Goal: Task Accomplishment & Management: Use online tool/utility

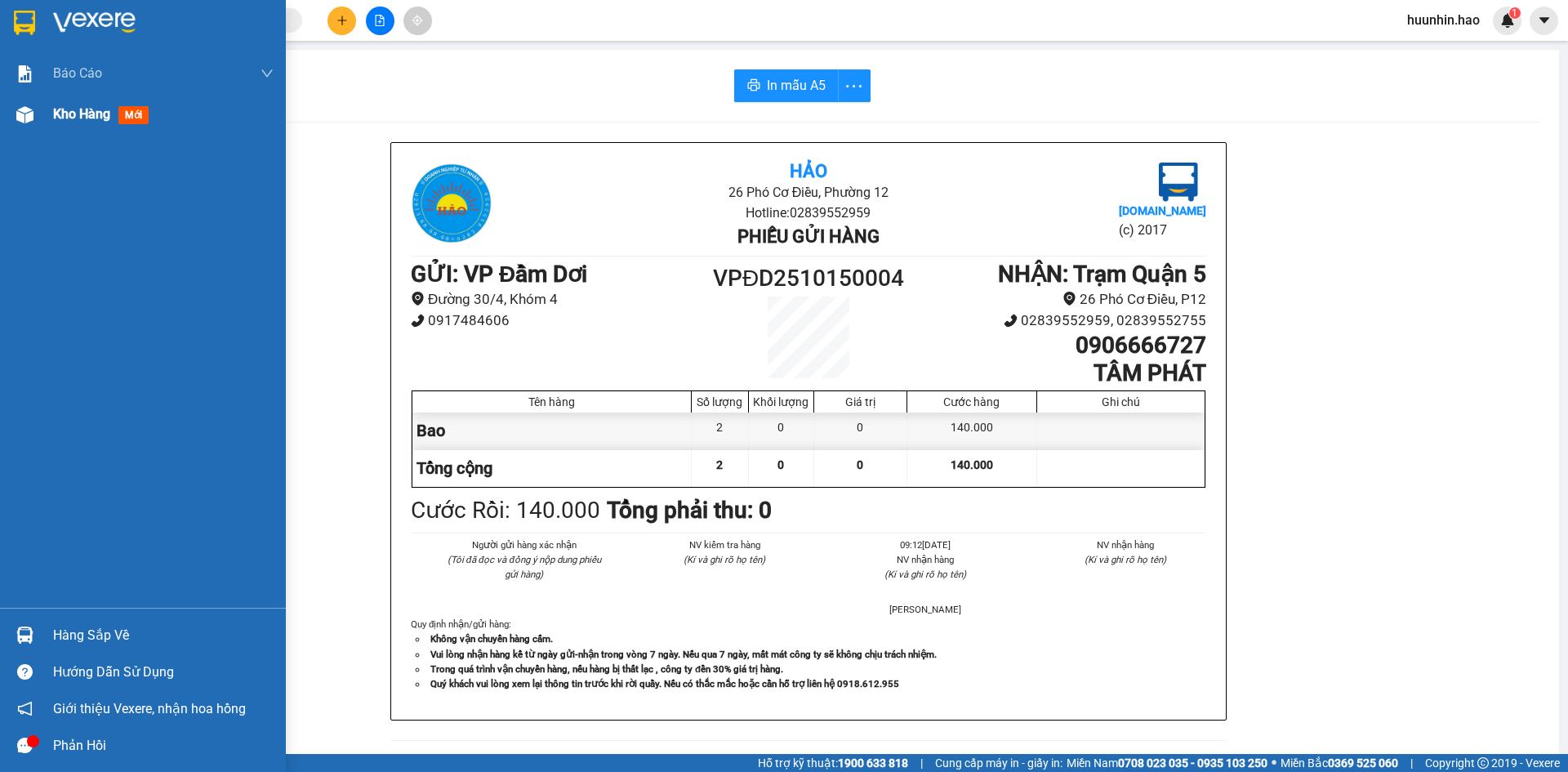
drag, startPoint x: 93, startPoint y: 119, endPoint x: 58, endPoint y: 305, distance: 189.3
click at [94, 119] on span "Kho hàng" at bounding box center [82, 114] width 57 height 15
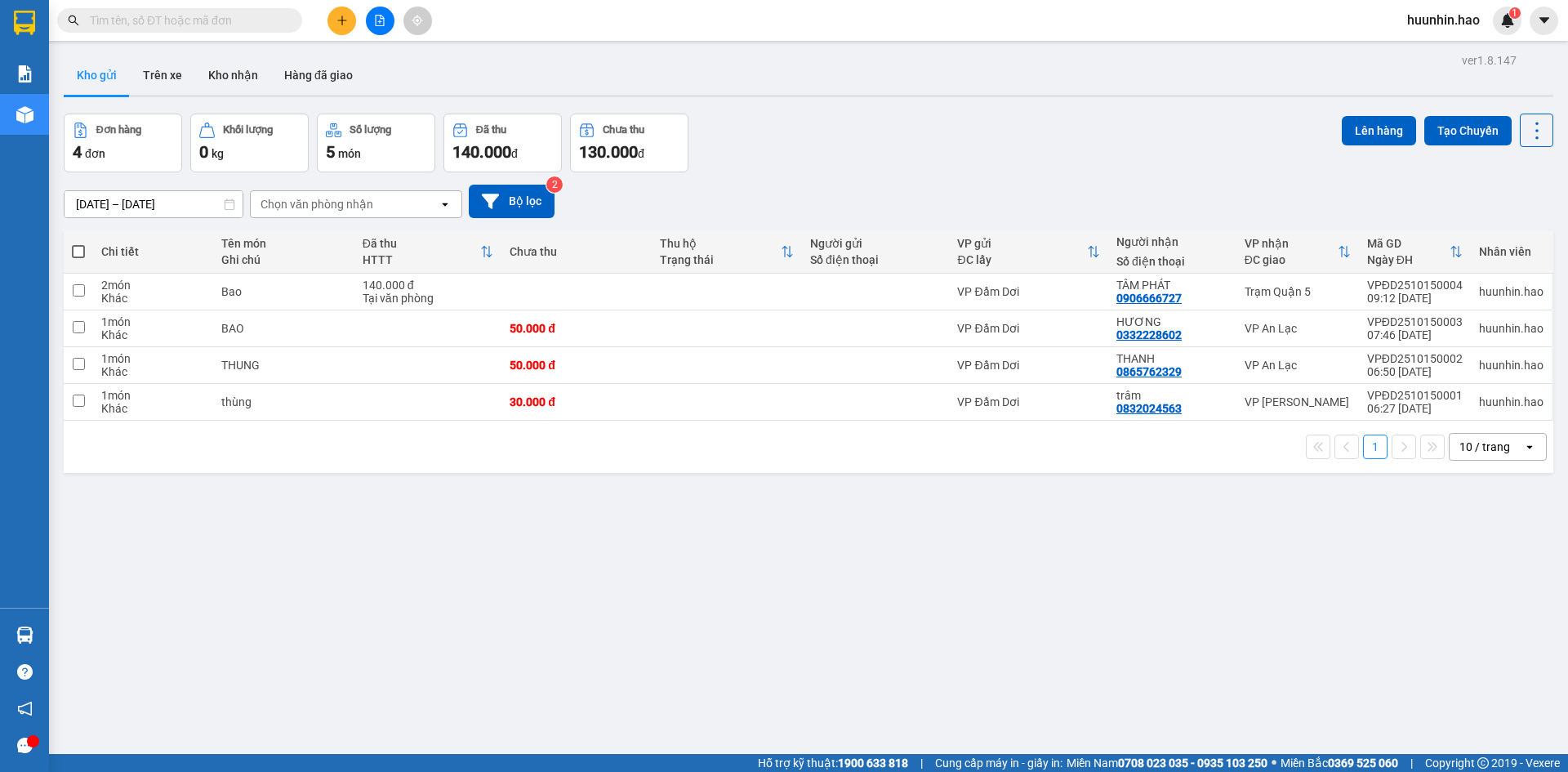
drag, startPoint x: 580, startPoint y: 622, endPoint x: 494, endPoint y: 581, distance: 95.3
click at [570, 607] on div "ver 1.8.147 Kho gửi Trên xe Kho nhận Hàng đã giao Đơn hàng 4 đơn Khối lượng 0 k…" at bounding box center [808, 434] width 1502 height 772
click at [1216, 408] on div "trâm 0832024563" at bounding box center [1172, 402] width 112 height 26
checkbox input "true"
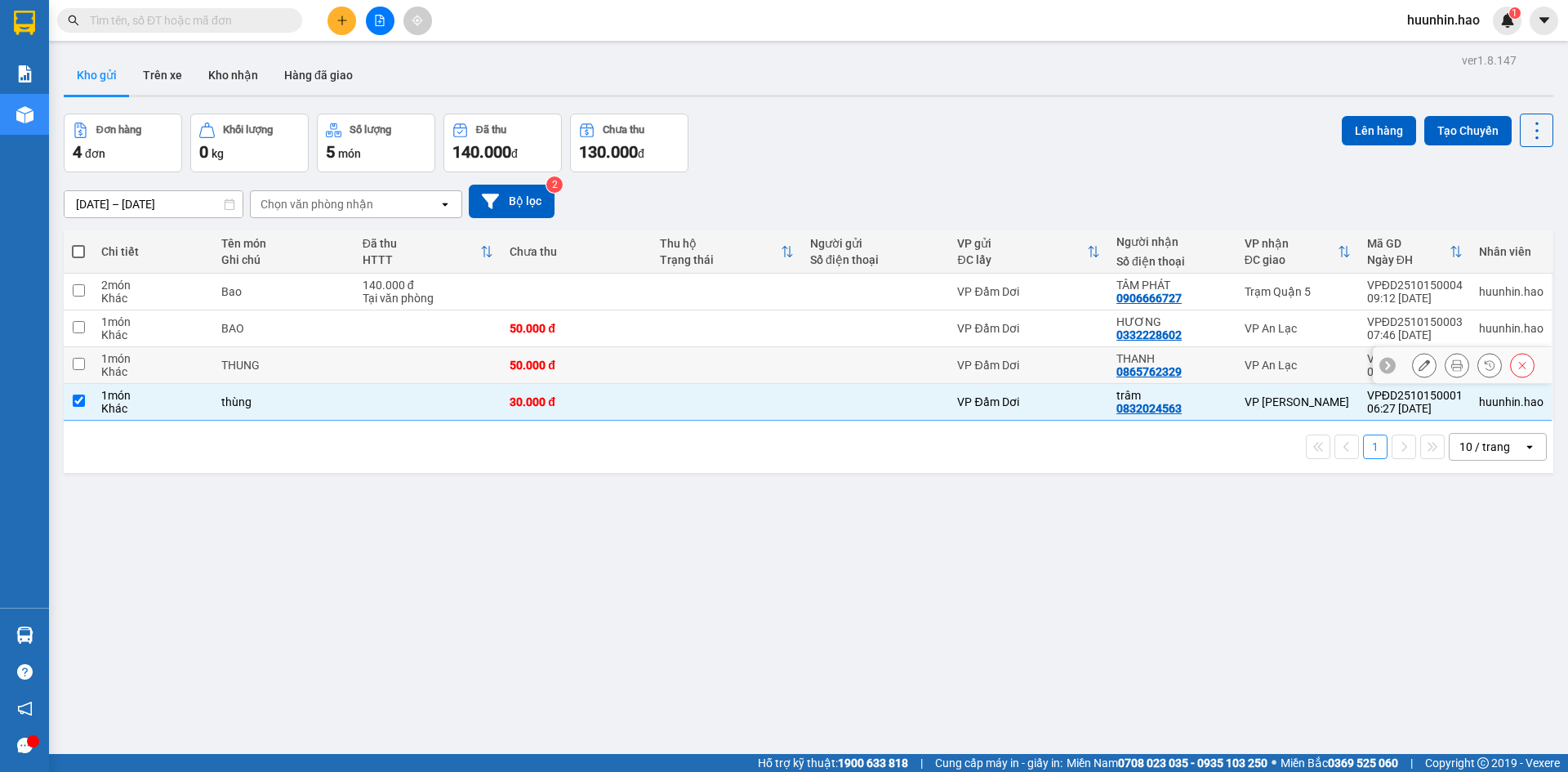
click at [1227, 356] on td "THANH 0865762329" at bounding box center [1172, 365] width 128 height 36
checkbox input "true"
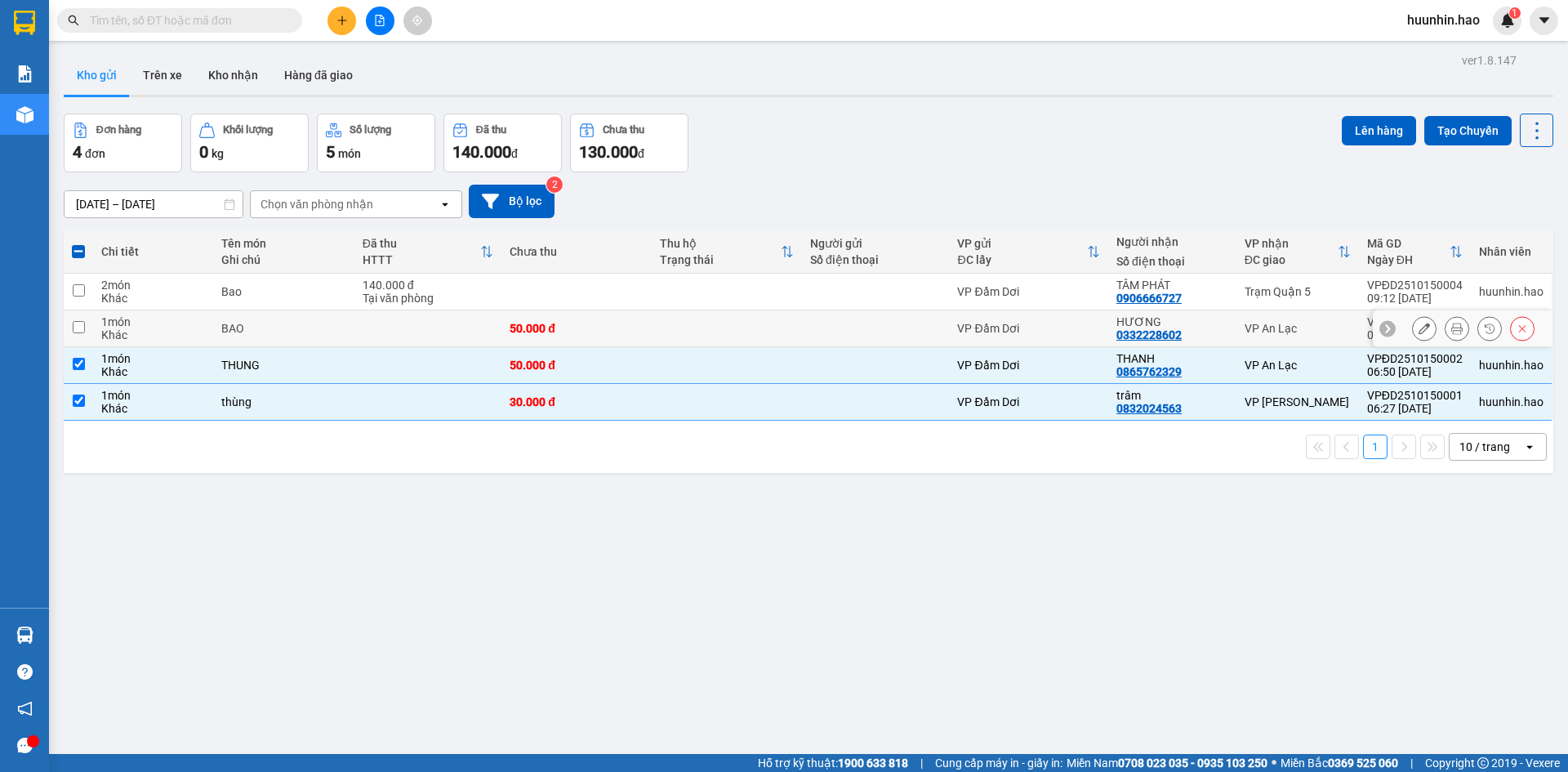
drag, startPoint x: 1235, startPoint y: 322, endPoint x: 1247, endPoint y: 299, distance: 25.9
click at [1236, 320] on td "VP An Lạc" at bounding box center [1297, 329] width 122 height 36
checkbox input "true"
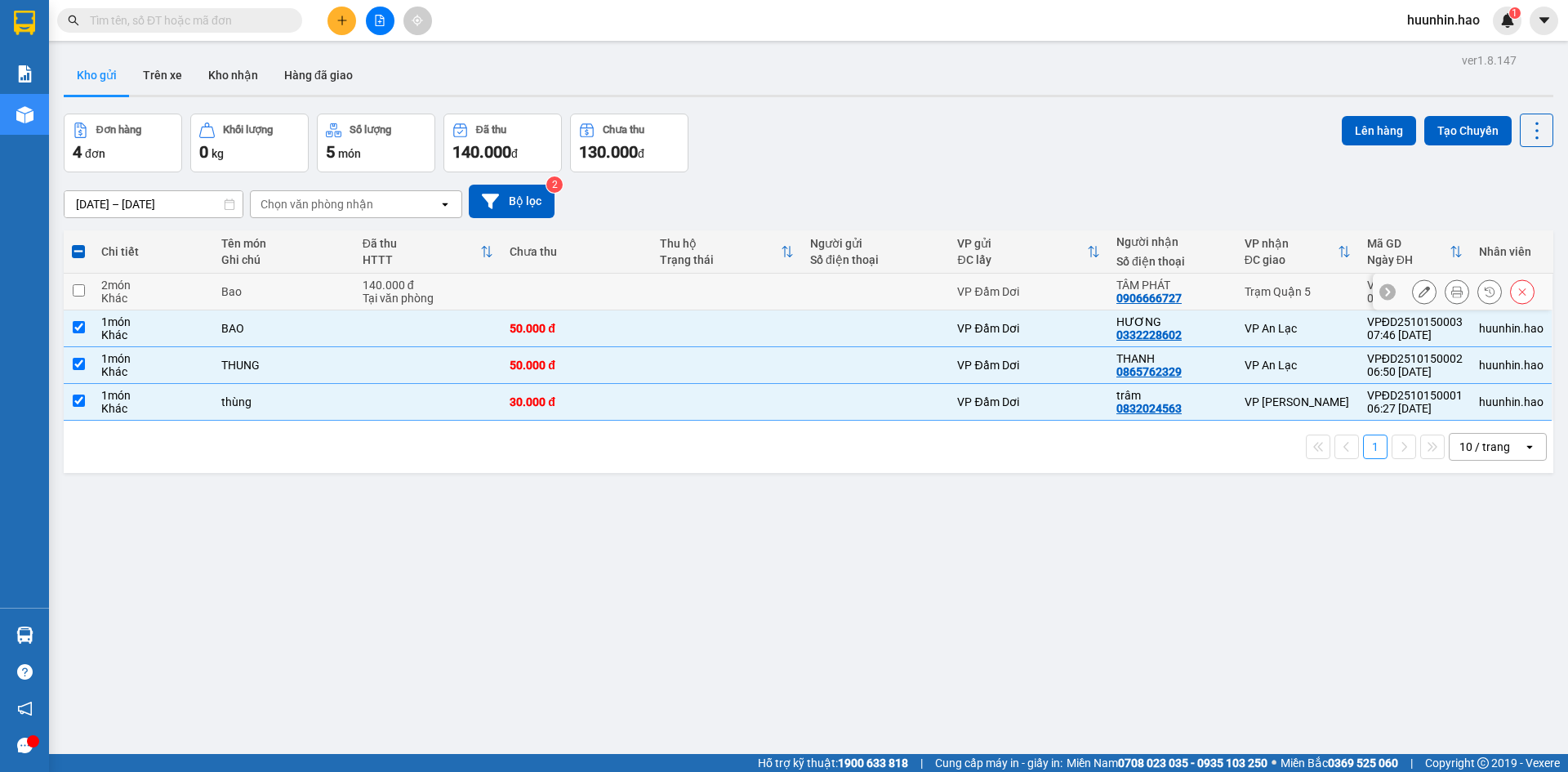
click at [1252, 288] on div "Trạm Quận 5" at bounding box center [1297, 292] width 106 height 13
checkbox input "true"
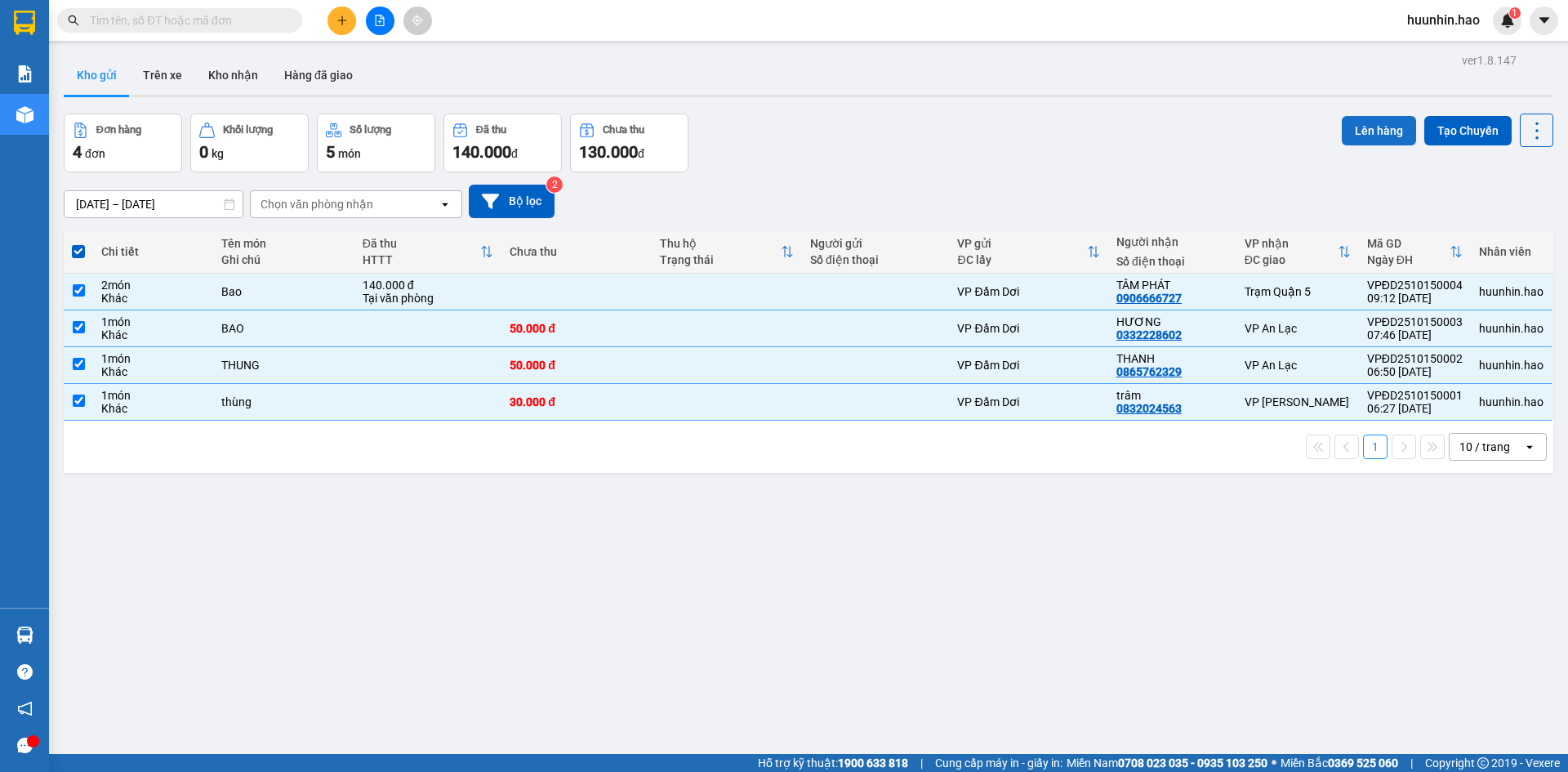
click at [1373, 121] on button "Lên hàng" at bounding box center [1379, 130] width 75 height 30
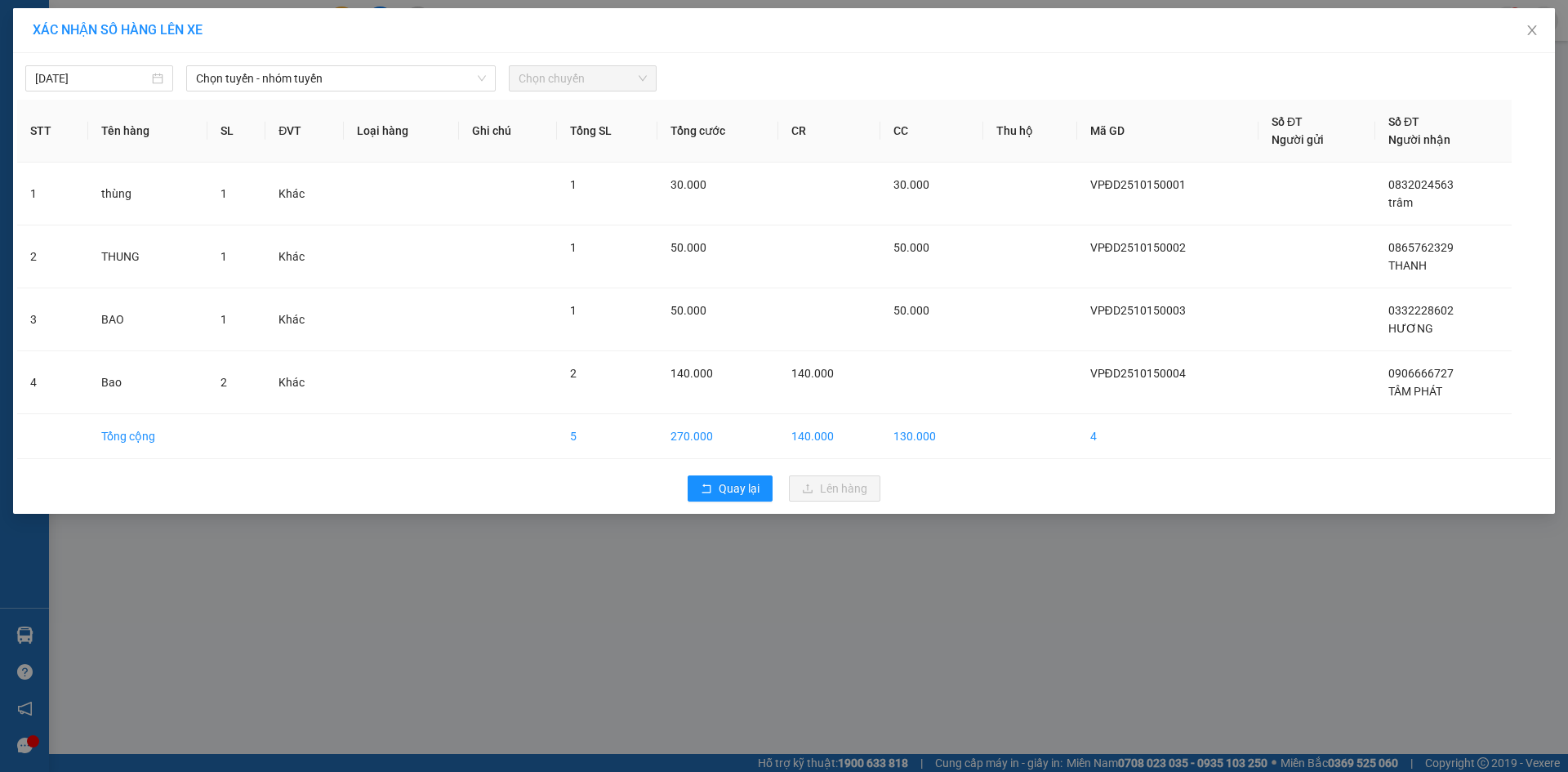
click at [263, 61] on div "[DATE] Chọn tuyến - nhóm tuyến Chọn chuyến" at bounding box center [784, 75] width 1534 height 34
click at [265, 86] on span "Chọn tuyến - nhóm tuyến" at bounding box center [340, 78] width 290 height 25
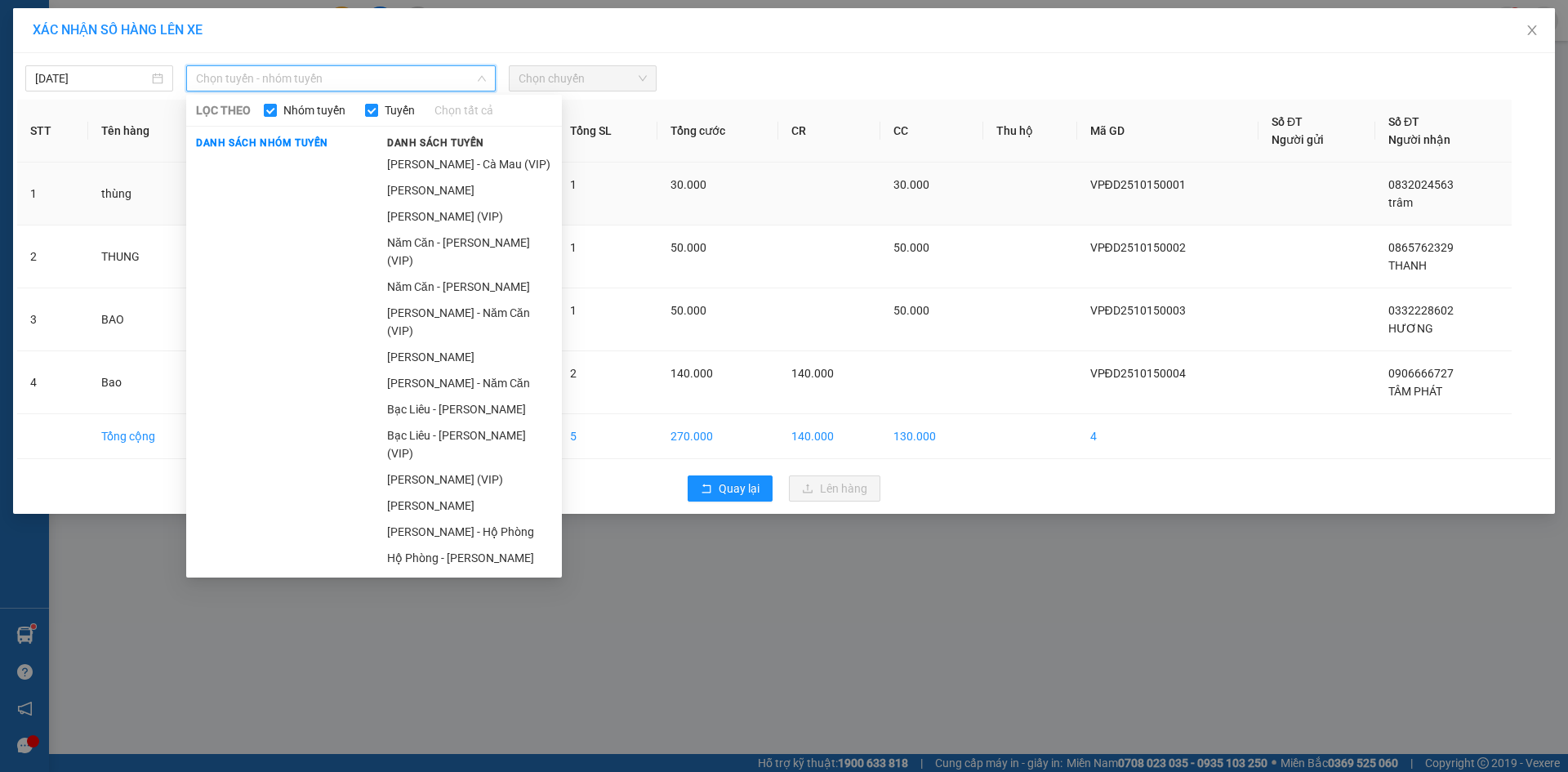
click at [511, 188] on li "[PERSON_NAME]" at bounding box center [469, 189] width 185 height 26
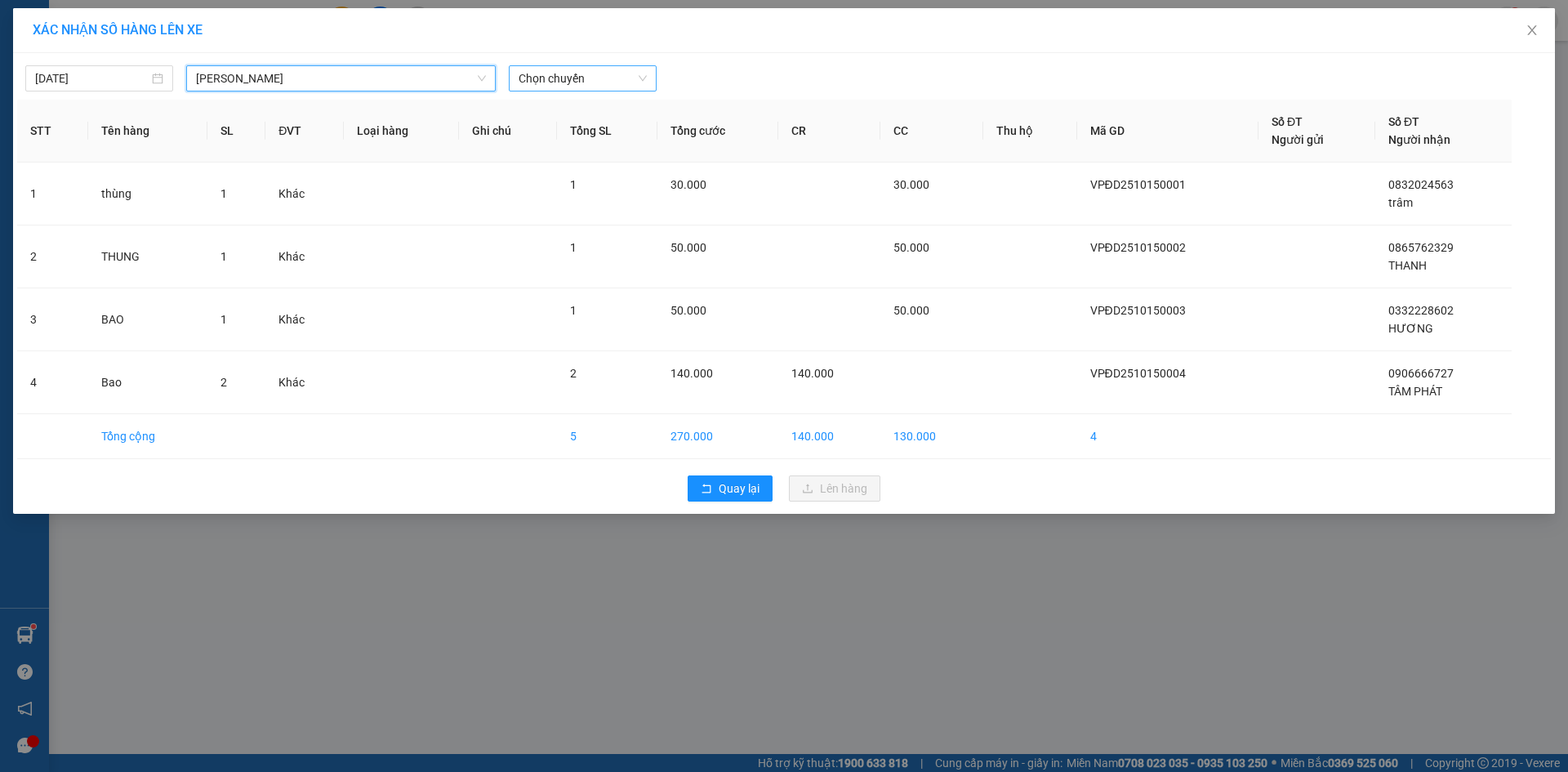
click at [626, 80] on span "Chọn chuyến" at bounding box center [582, 78] width 128 height 25
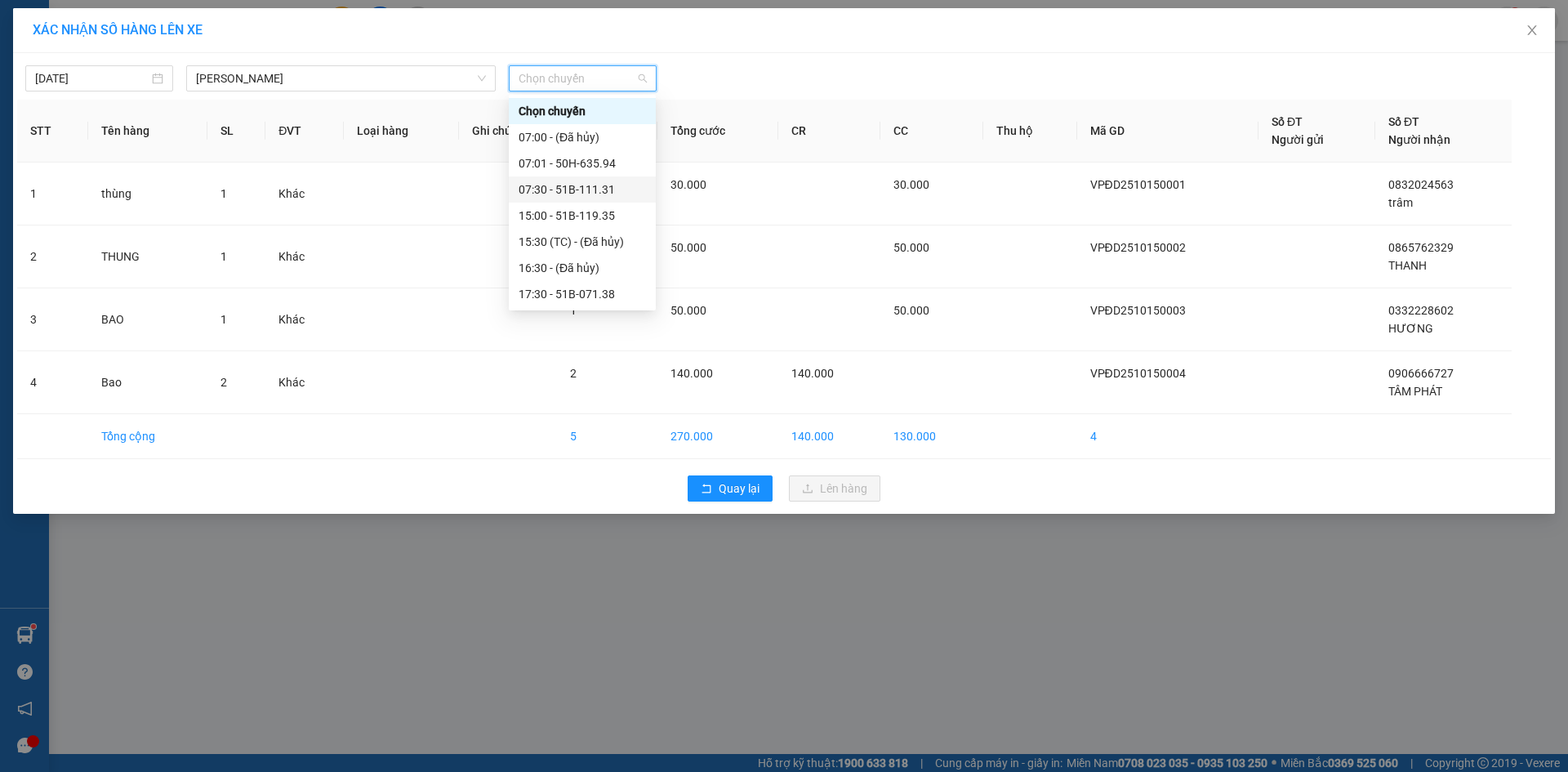
click at [612, 179] on div "07:30 - 51B-111.31" at bounding box center [582, 188] width 147 height 26
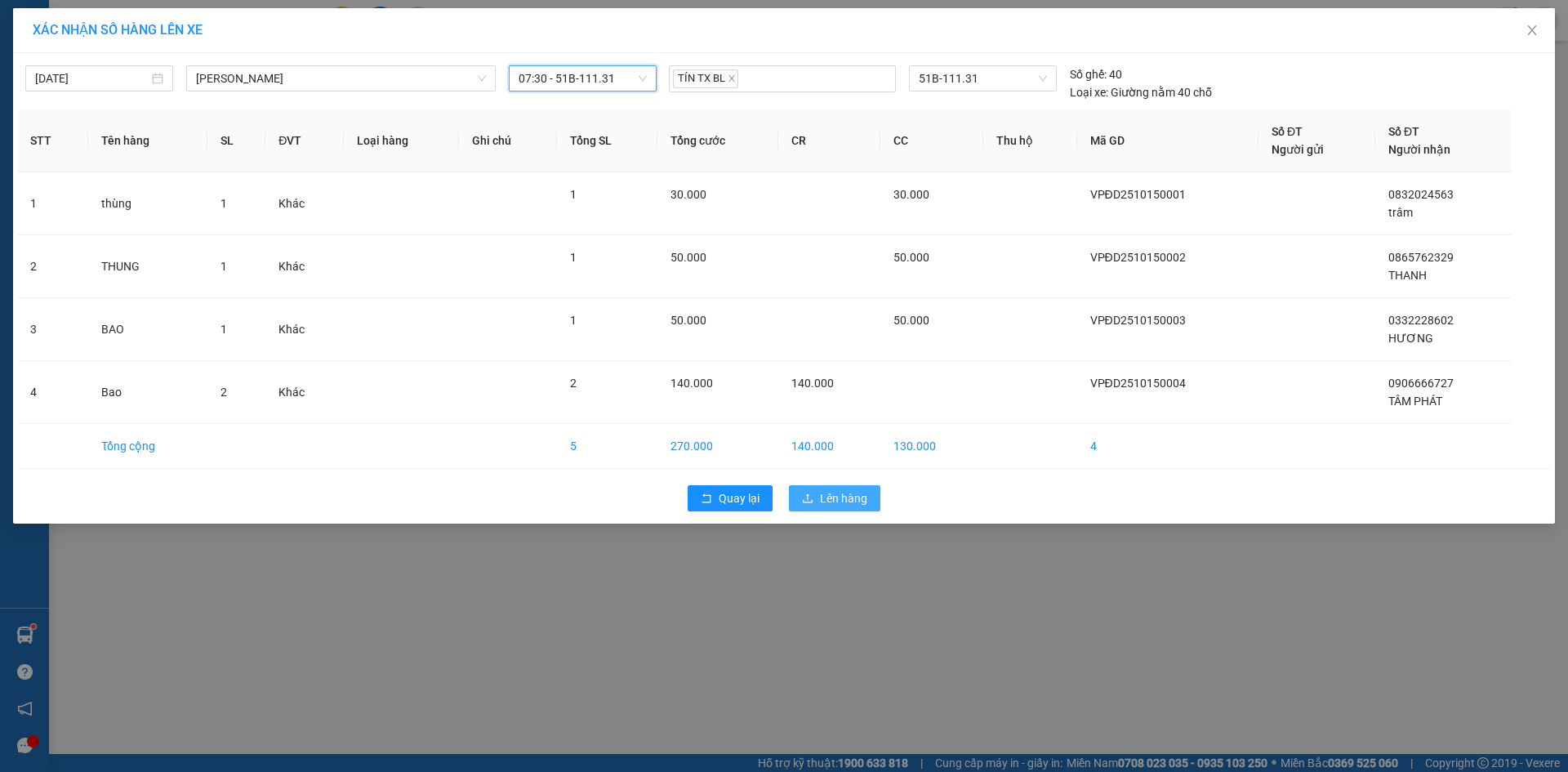
click at [859, 491] on span "Lên hàng" at bounding box center [843, 498] width 48 height 18
